Goal: Use online tool/utility: Utilize a website feature to perform a specific function

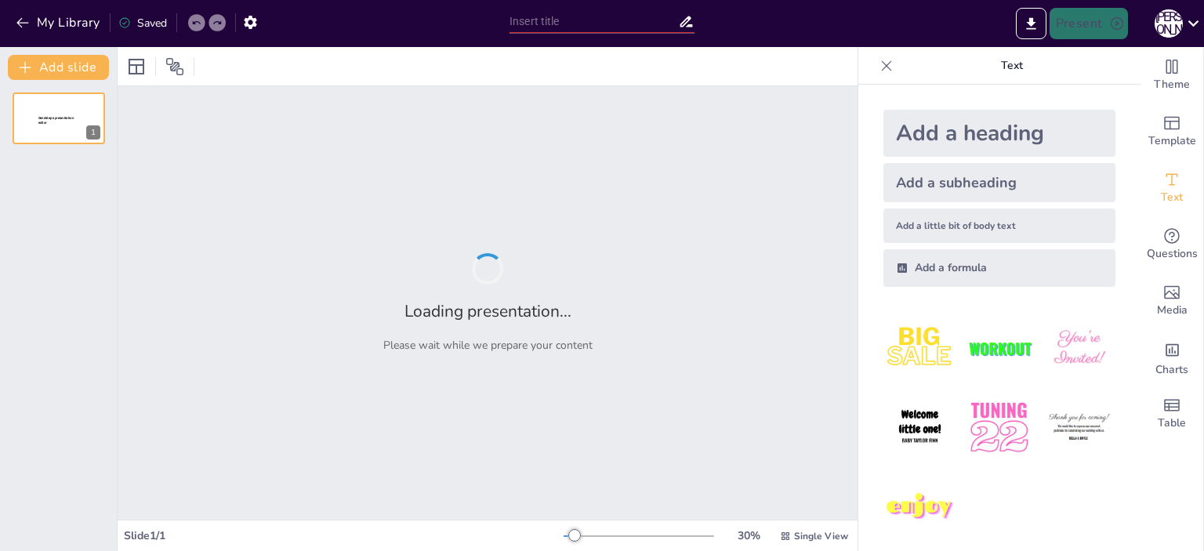
type input "Imported Життя людей в умовах фронту і тилу.pptx"
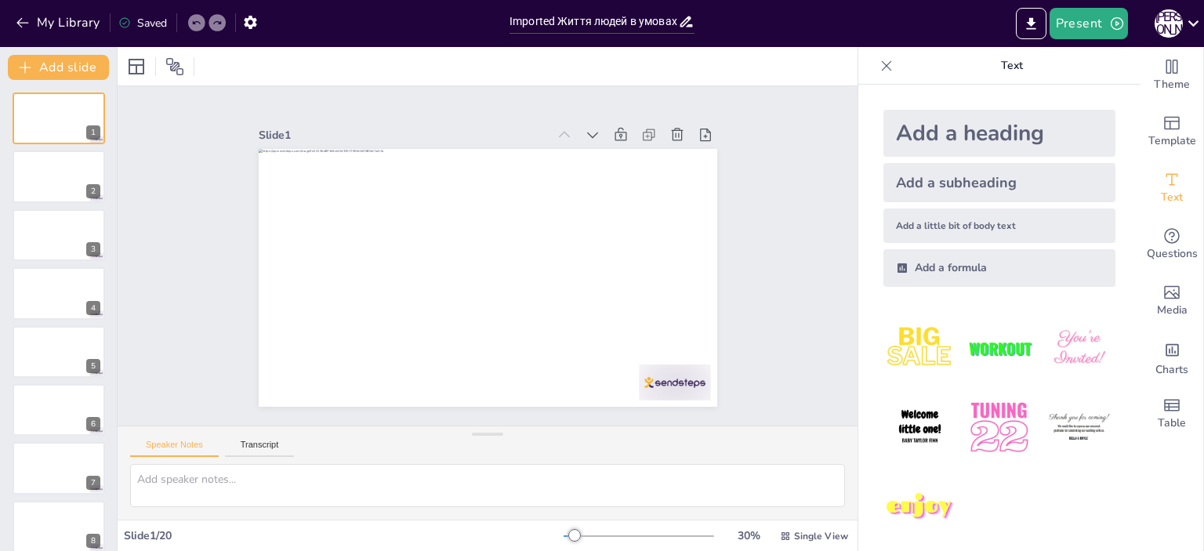
click at [592, 533] on div at bounding box center [638, 536] width 150 height 13
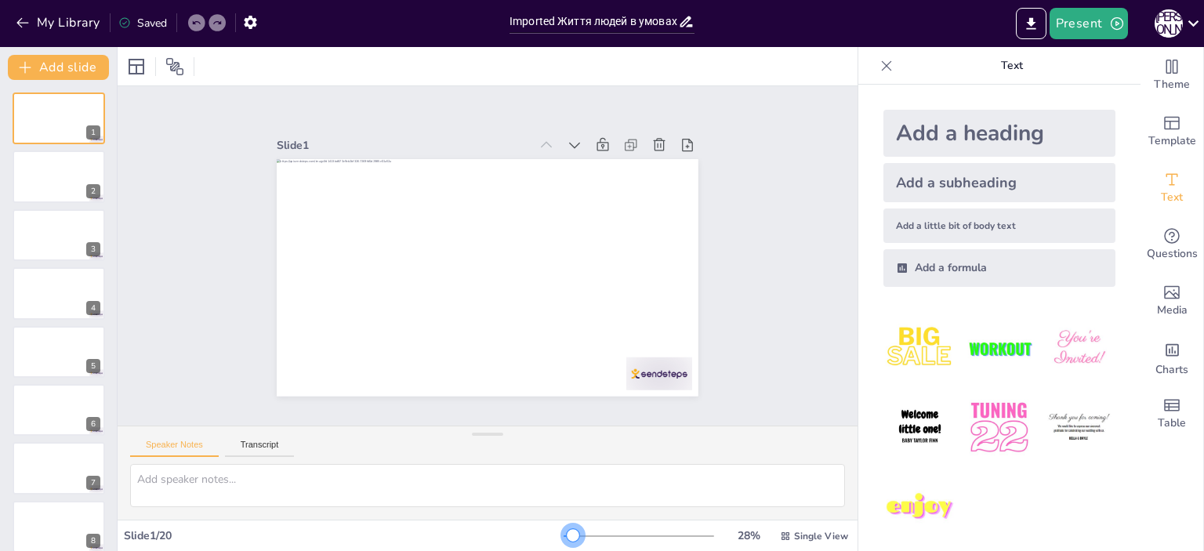
drag, startPoint x: 589, startPoint y: 537, endPoint x: 563, endPoint y: 542, distance: 27.2
click at [563, 542] on div "28 % Single View" at bounding box center [707, 536] width 288 height 25
click at [900, 362] on img at bounding box center [919, 348] width 73 height 73
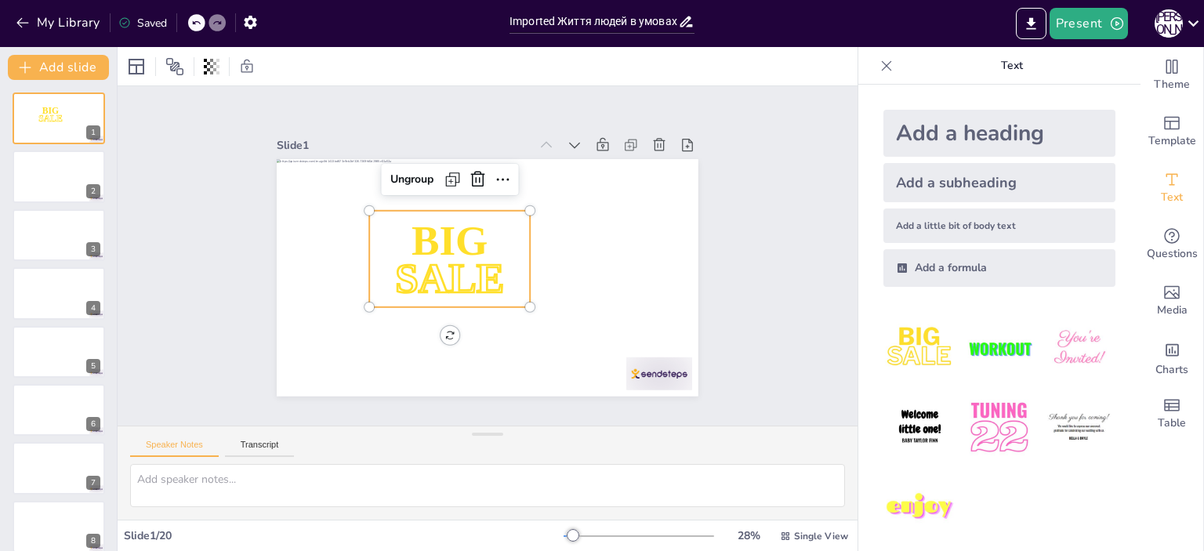
click at [777, 286] on div "Slide 1 BIG SALE Ungroup Slide 2 Slide 3 Slide 4 Slide 5 Slide 6 Slide 7 Slide …" at bounding box center [487, 256] width 810 height 664
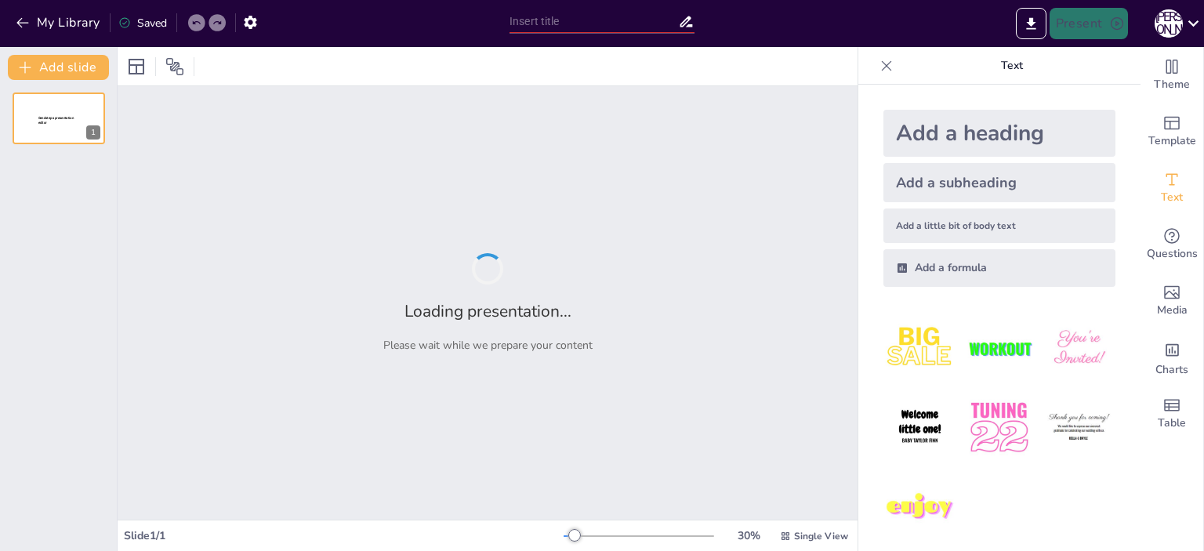
type input "New Sendsteps"
